Goal: Check status: Check status

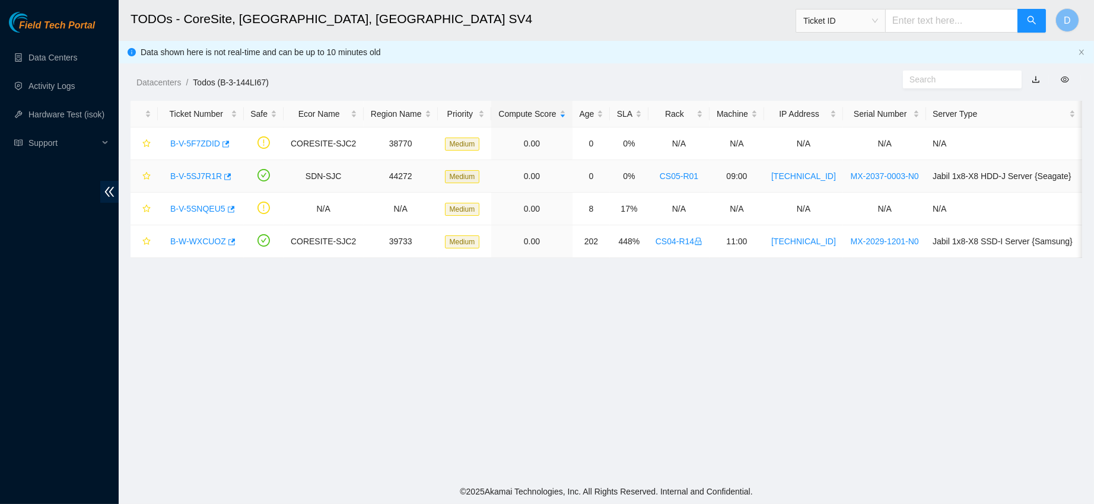
click at [197, 176] on link "B-V-5SJ7R1R" at bounding box center [196, 175] width 52 height 9
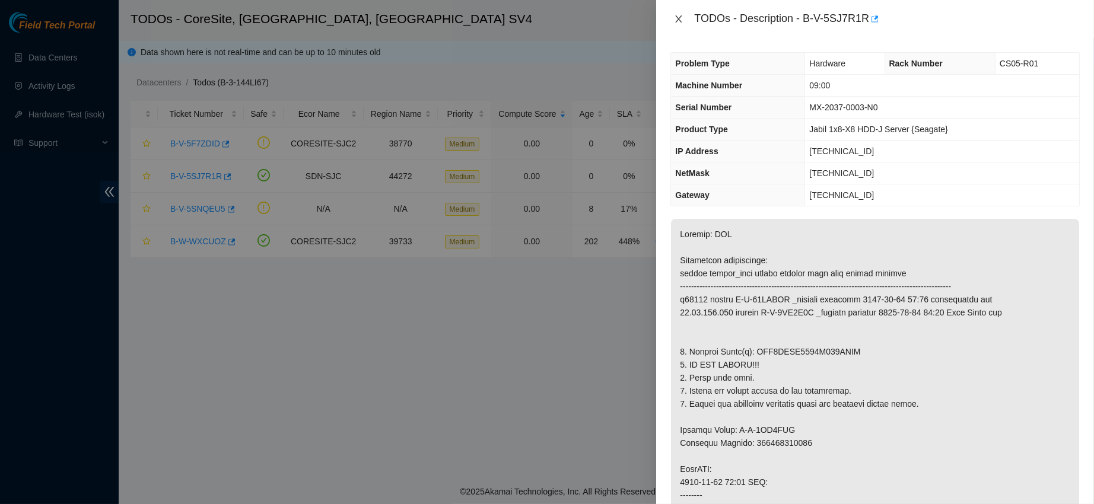
click at [680, 17] on icon "close" at bounding box center [679, 18] width 7 height 7
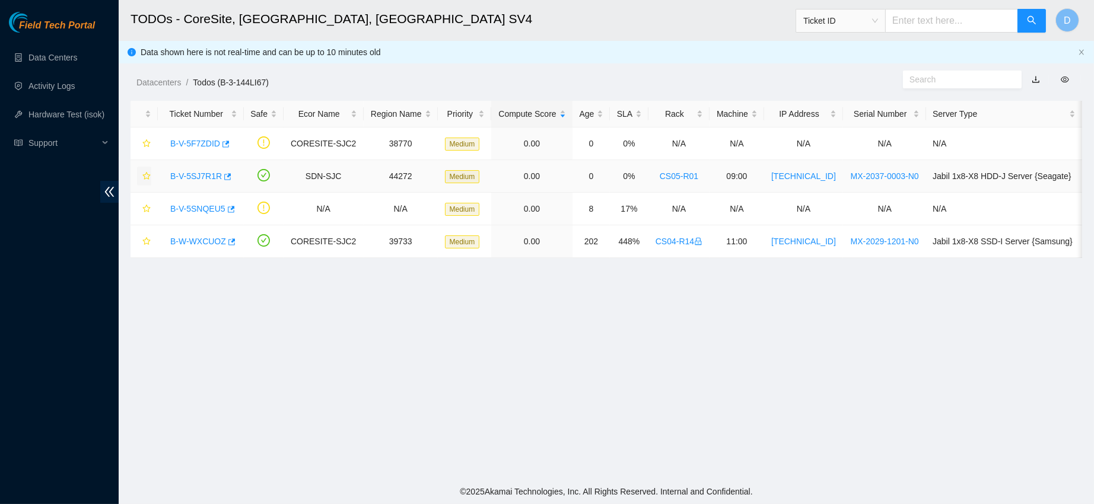
click at [142, 176] on icon "star" at bounding box center [146, 176] width 8 height 8
click at [206, 179] on link "B-V-5SJ7R1R" at bounding box center [196, 175] width 52 height 9
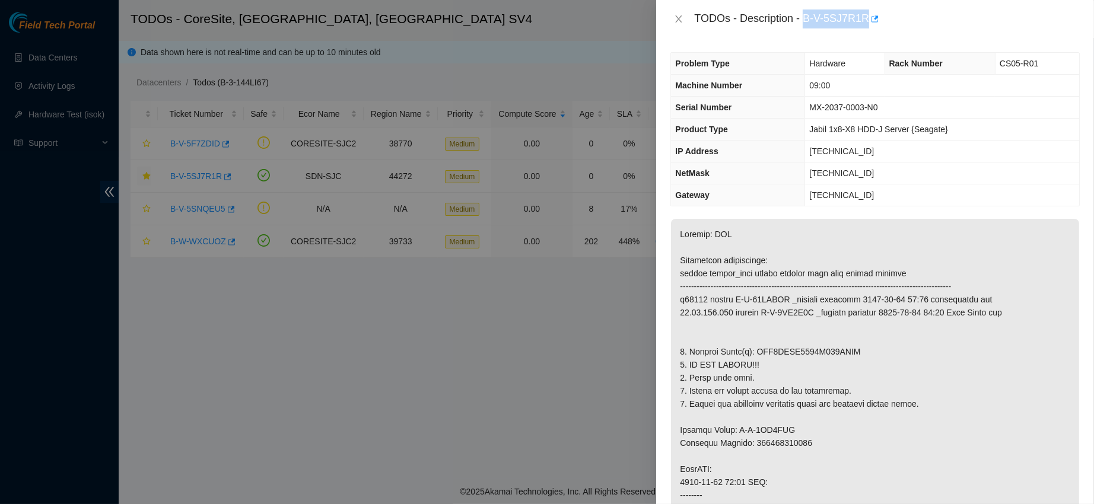
drag, startPoint x: 839, startPoint y: 19, endPoint x: 925, endPoint y: 35, distance: 87.5
click at [925, 35] on div "TODOs - Description - B-V-5SJ7R1R" at bounding box center [875, 19] width 438 height 38
copy div "B-V-5SJ7R1R"
click at [676, 17] on icon "close" at bounding box center [678, 18] width 9 height 9
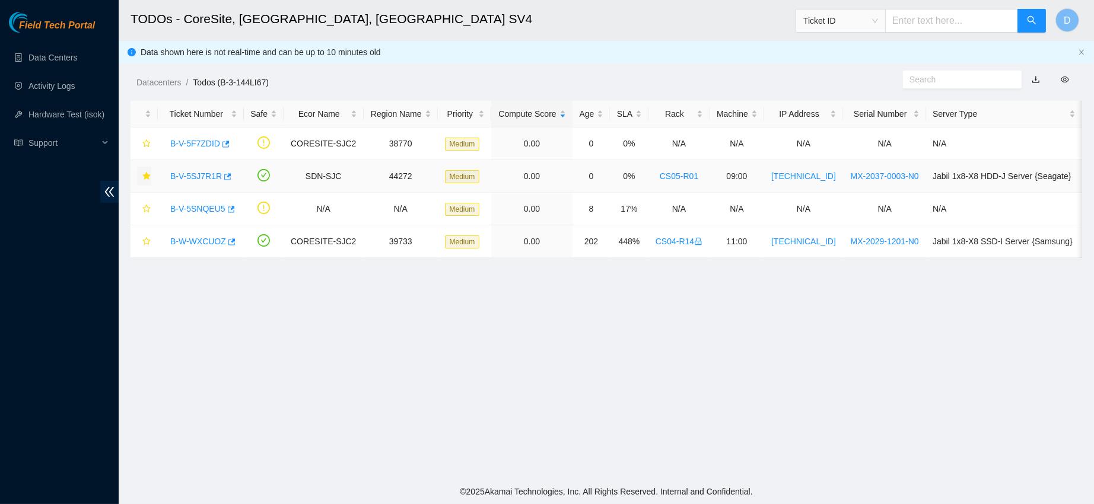
click at [194, 176] on link "B-V-5SJ7R1R" at bounding box center [196, 175] width 52 height 9
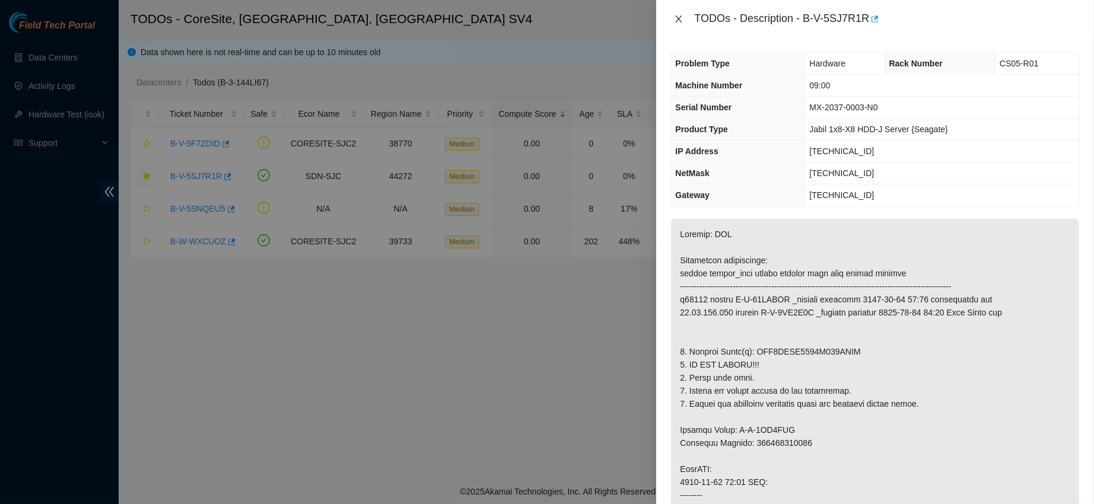
click at [676, 19] on icon "close" at bounding box center [678, 18] width 9 height 9
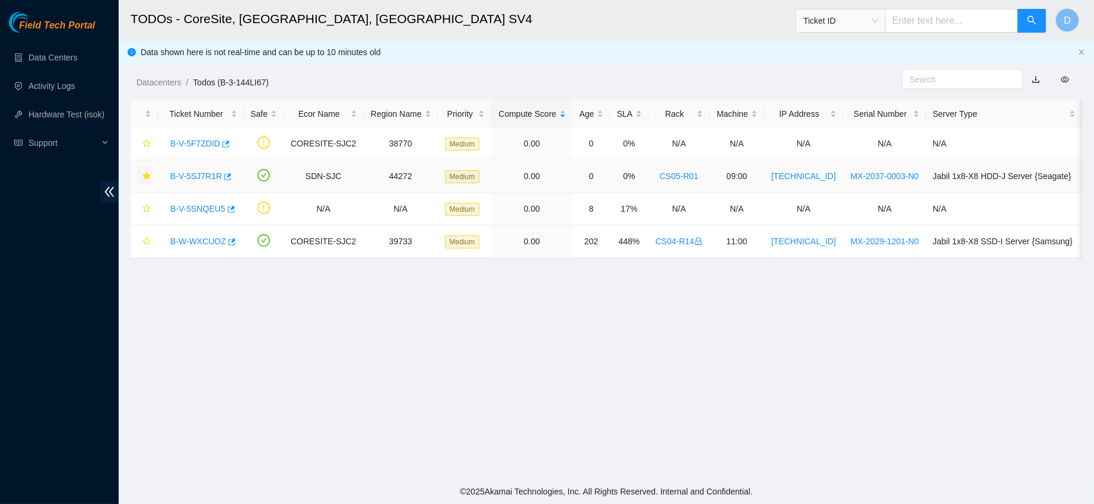
click at [181, 179] on link "B-V-5SJ7R1R" at bounding box center [196, 175] width 52 height 9
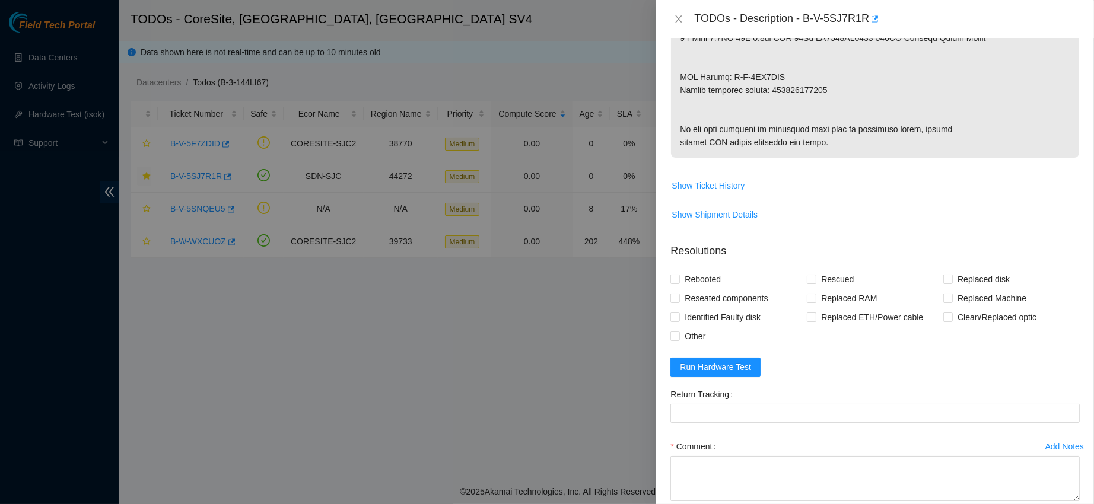
scroll to position [630, 0]
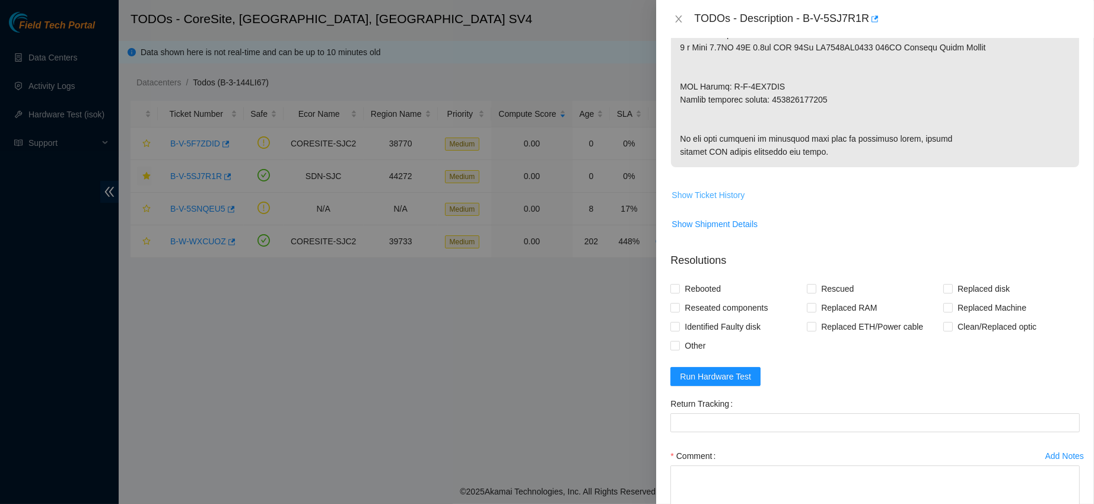
click at [712, 205] on button "Show Ticket History" at bounding box center [708, 195] width 74 height 19
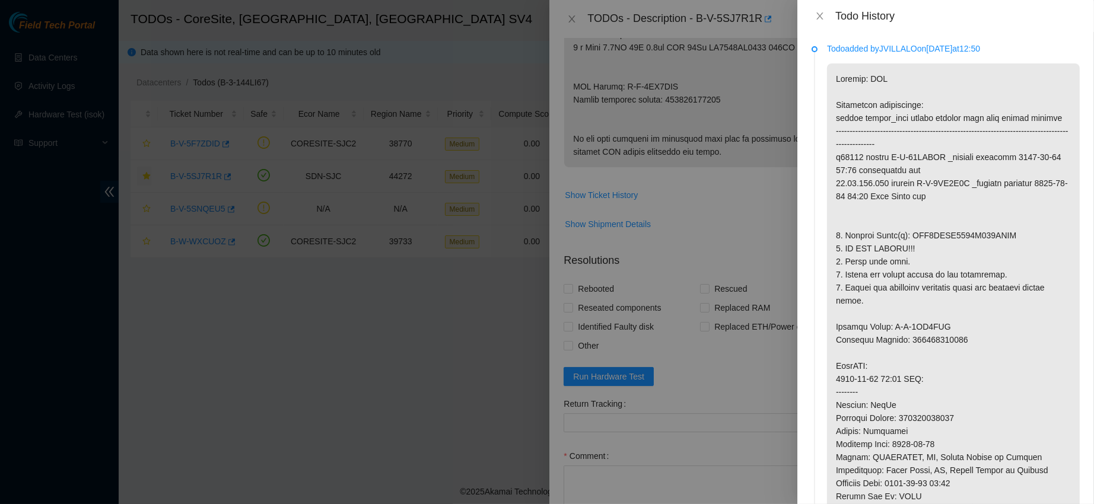
scroll to position [1, 0]
click at [824, 21] on button "Close" at bounding box center [819, 16] width 17 height 11
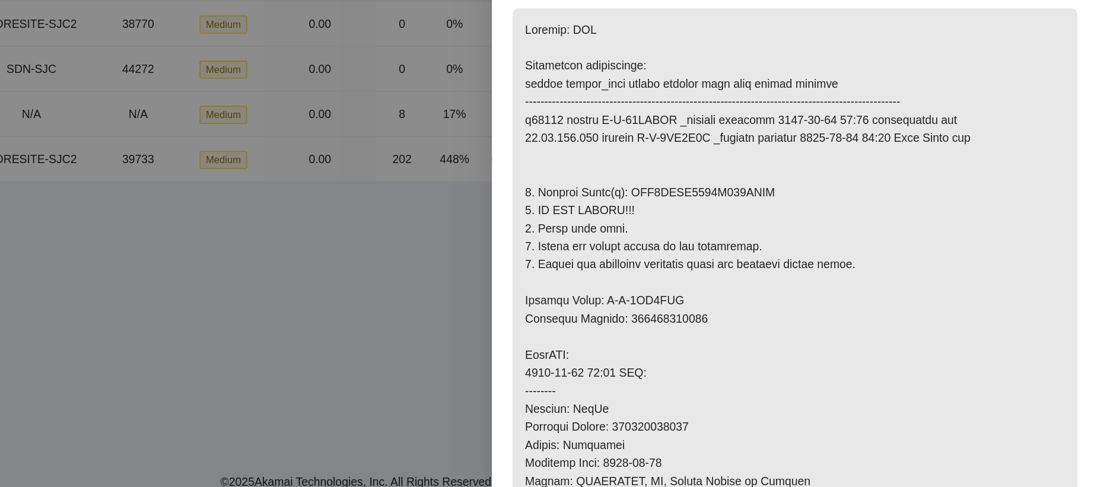
scroll to position [85, 0]
